Goal: Information Seeking & Learning: Learn about a topic

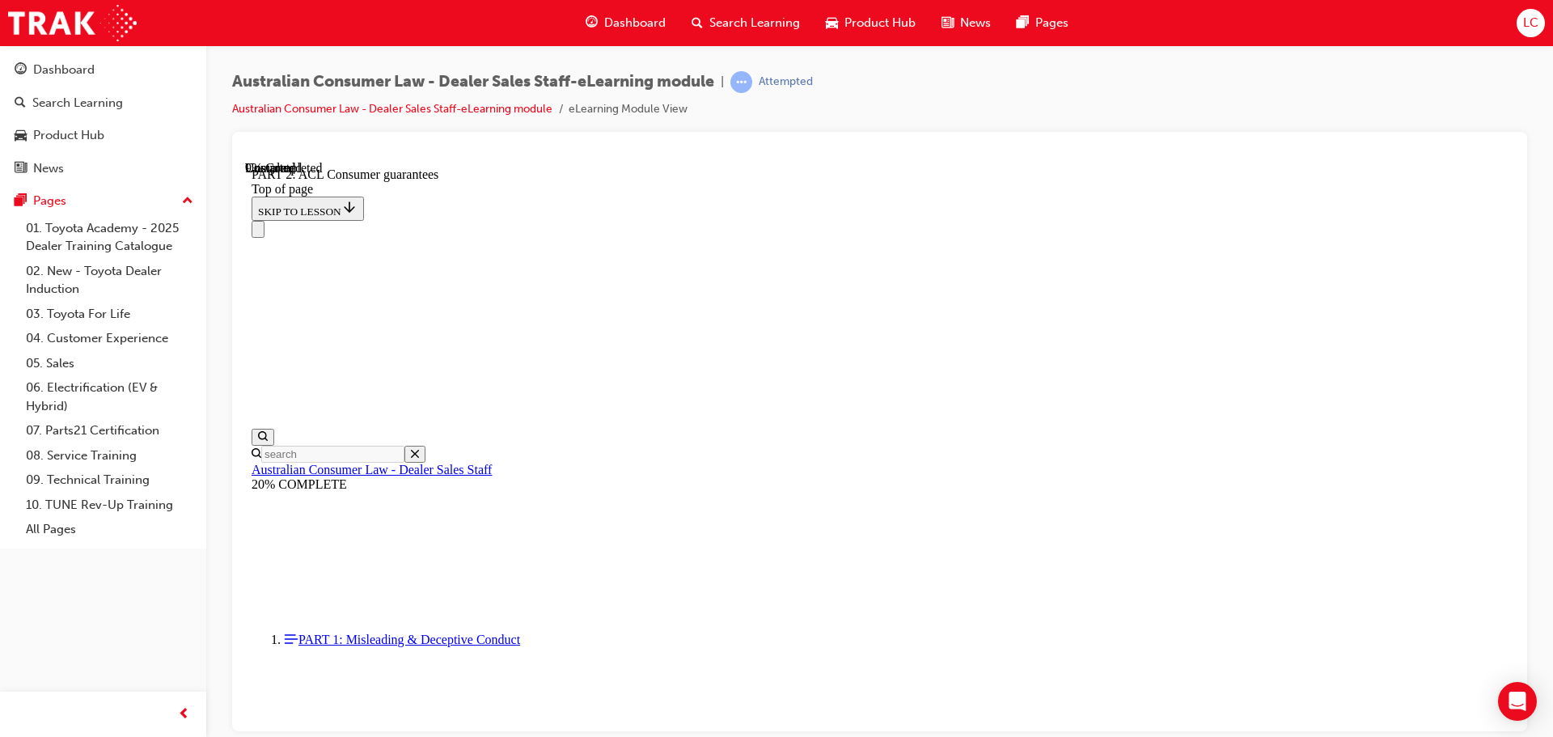
scroll to position [2054, 0]
drag, startPoint x: 716, startPoint y: 193, endPoint x: 550, endPoint y: 239, distance: 172.4
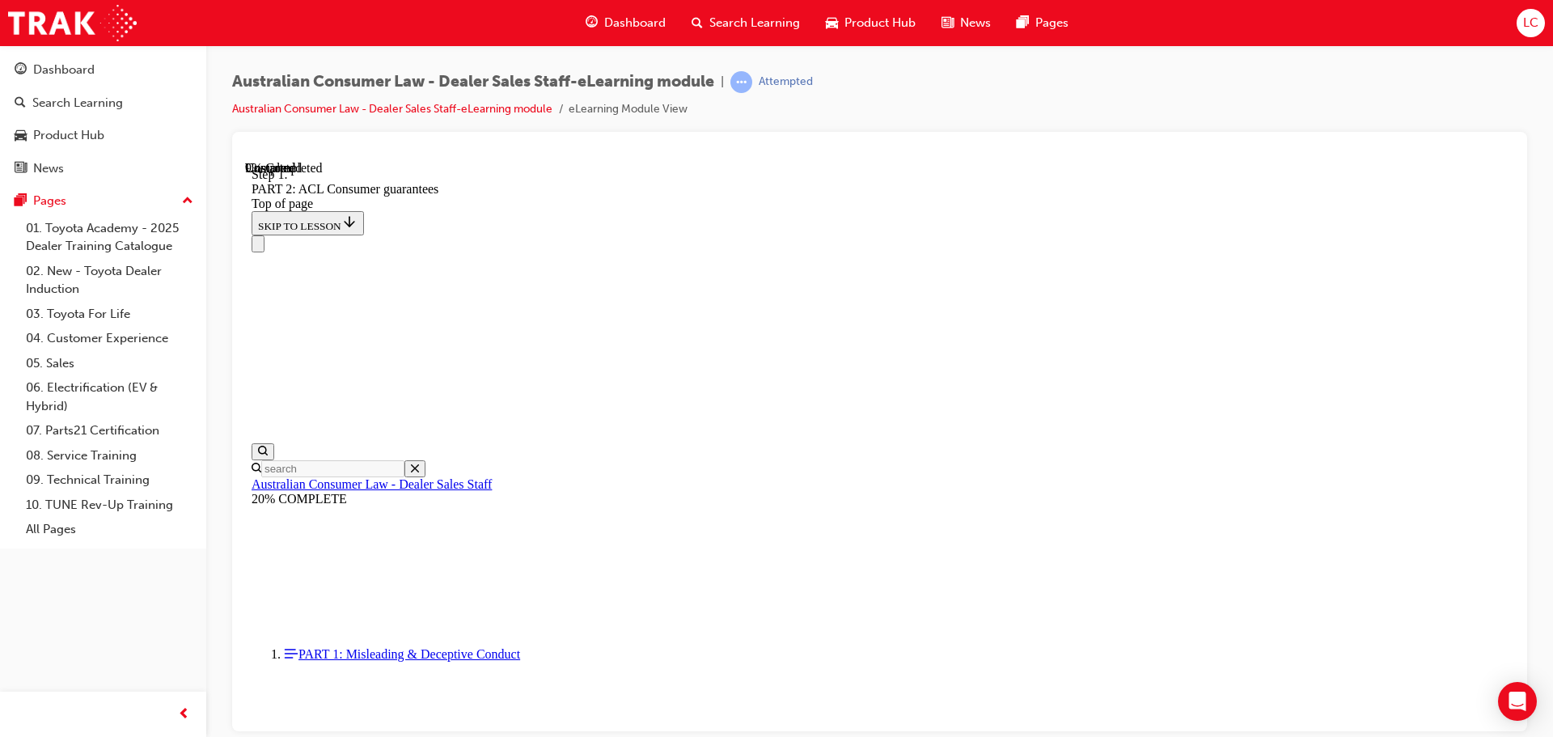
scroll to position [2623, 0]
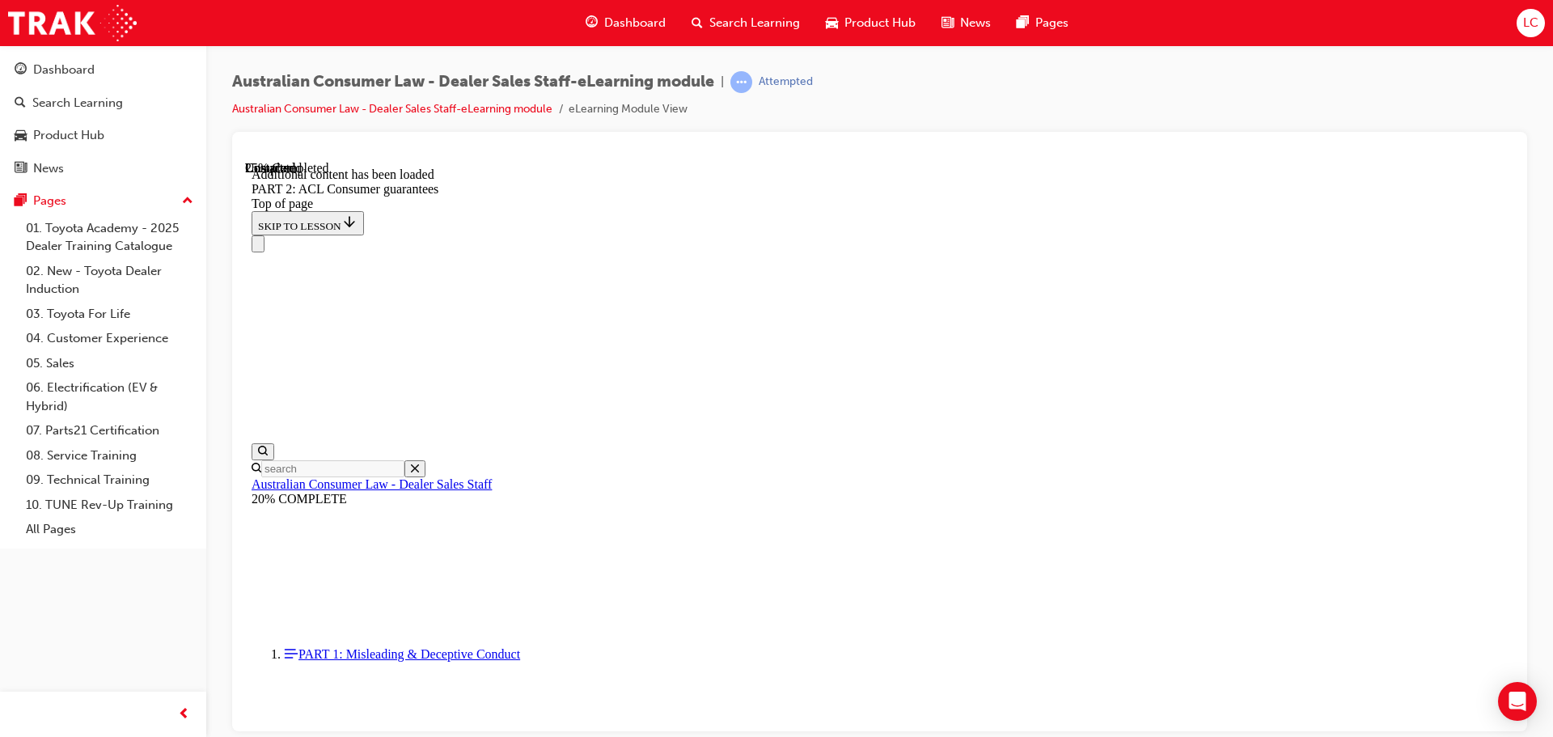
scroll to position [4652, 0]
